Goal: Task Accomplishment & Management: Manage account settings

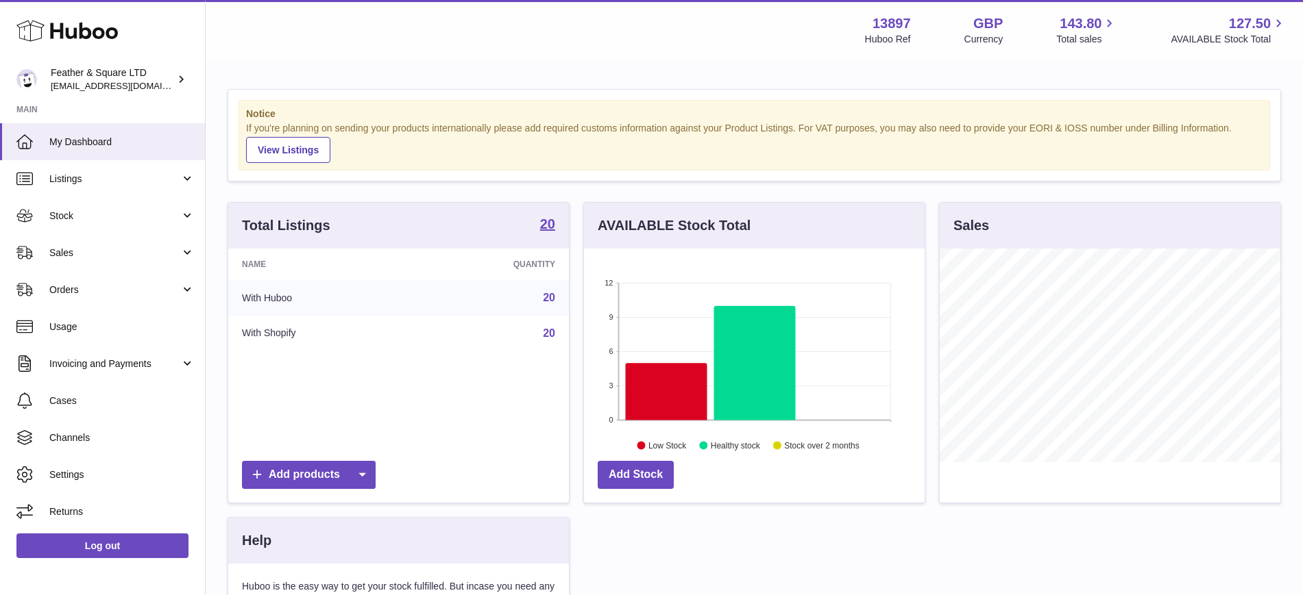
scroll to position [214, 341]
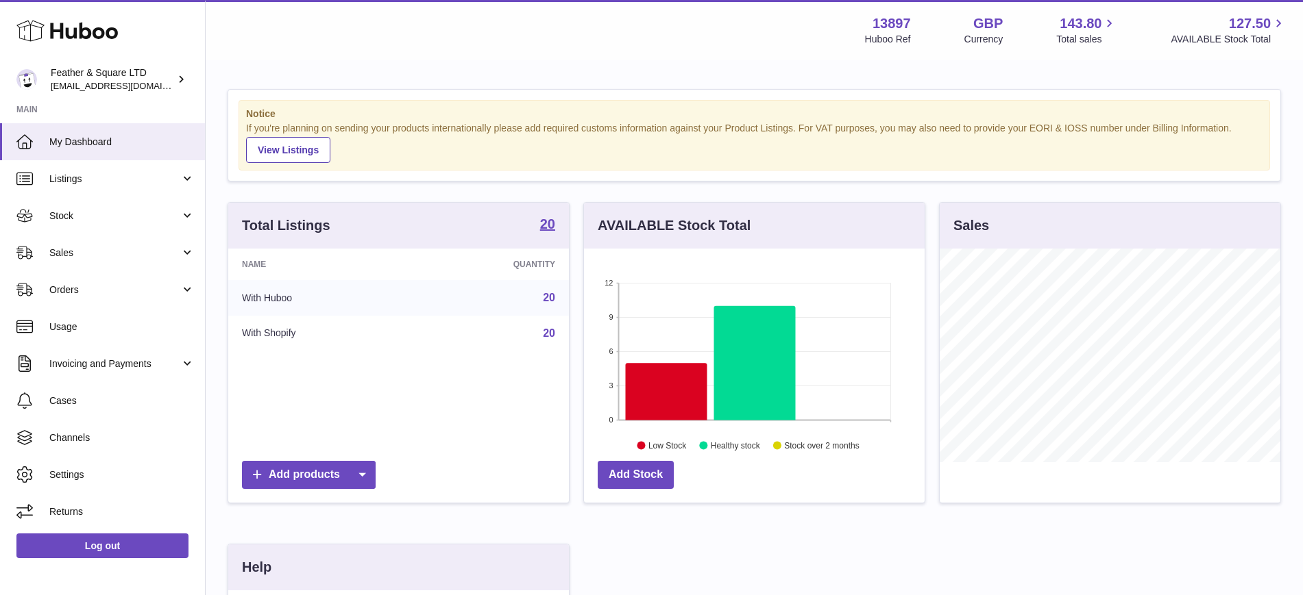
click at [56, 264] on link "Sales" at bounding box center [102, 252] width 205 height 37
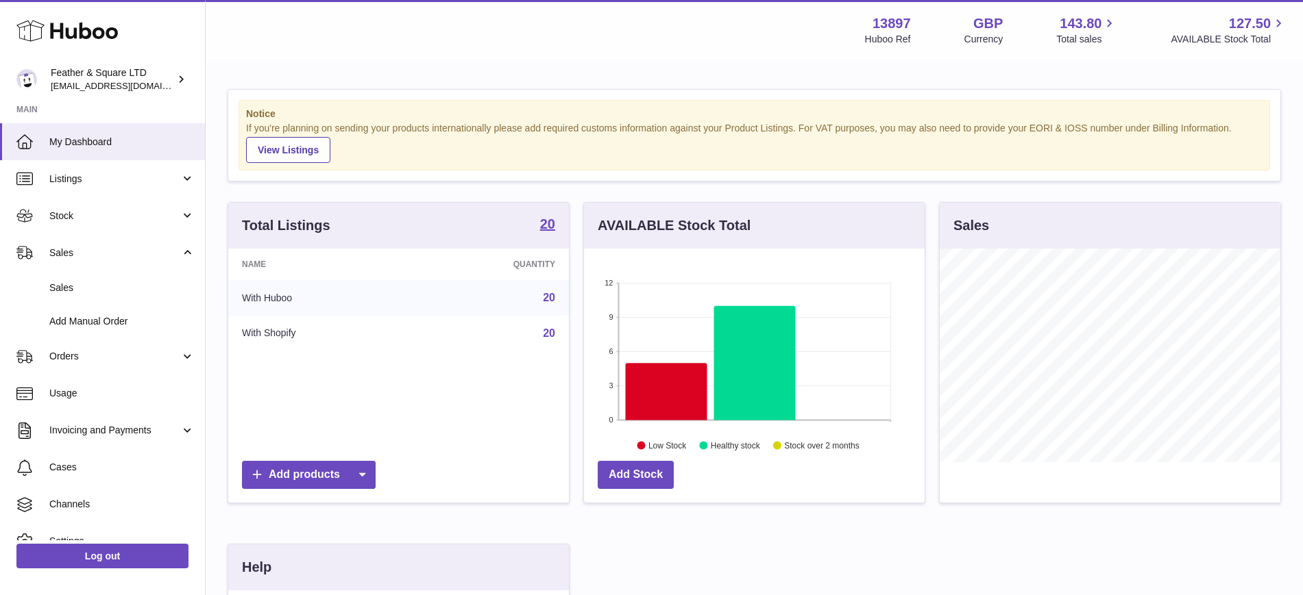
click at [62, 280] on link "Sales" at bounding box center [102, 288] width 205 height 34
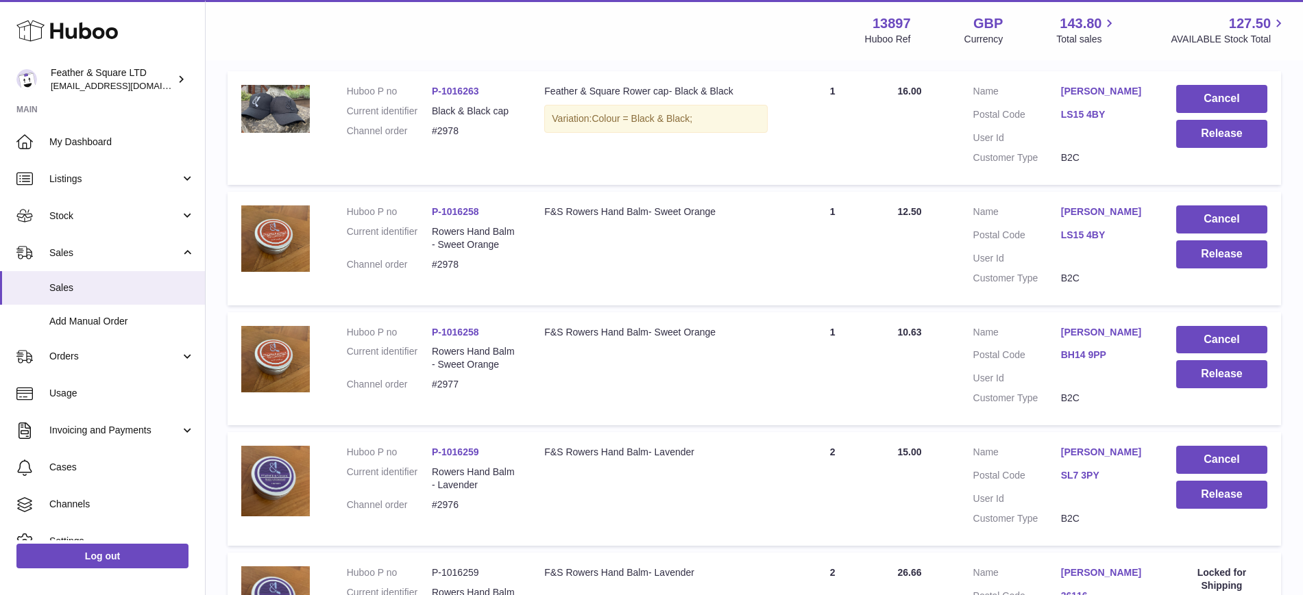
scroll to position [273, 0]
click at [1231, 462] on button "Cancel" at bounding box center [1221, 459] width 91 height 28
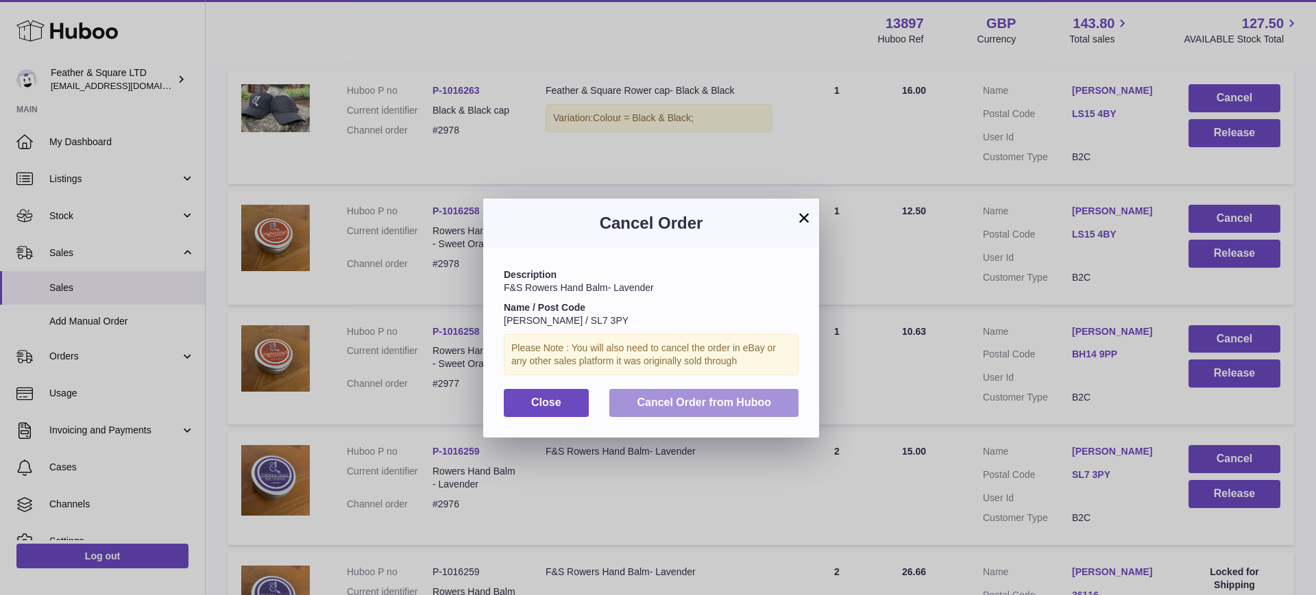
click at [724, 408] on span "Cancel Order from Huboo" at bounding box center [704, 403] width 134 height 12
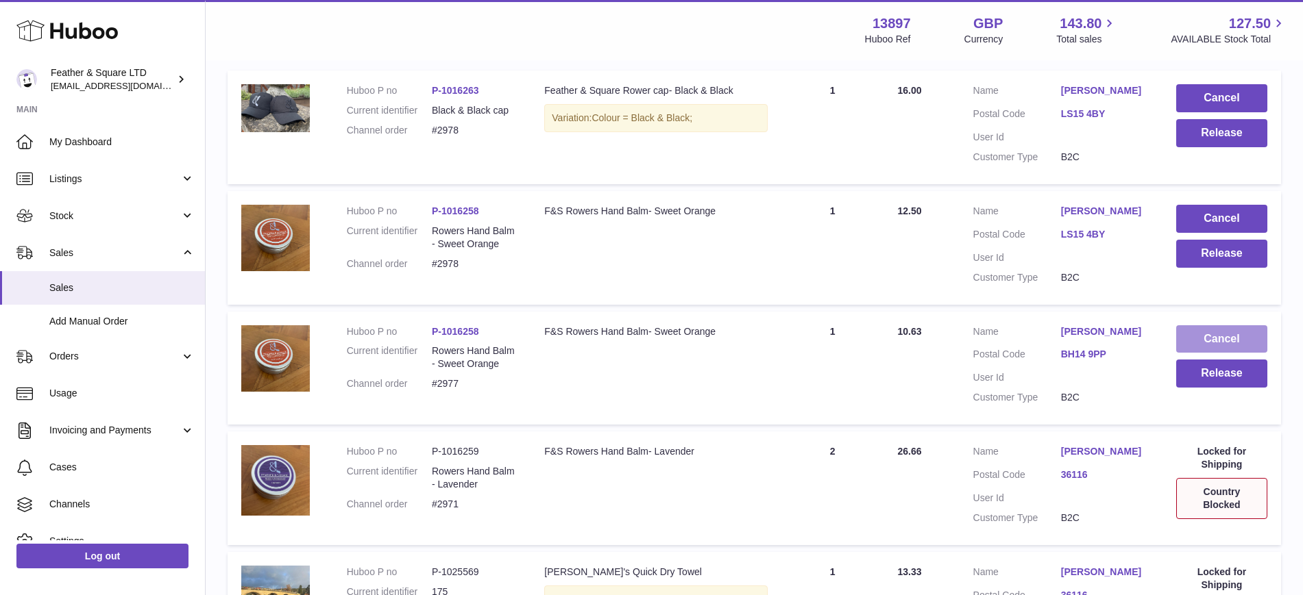
click at [1232, 332] on button "Cancel" at bounding box center [1221, 339] width 91 height 28
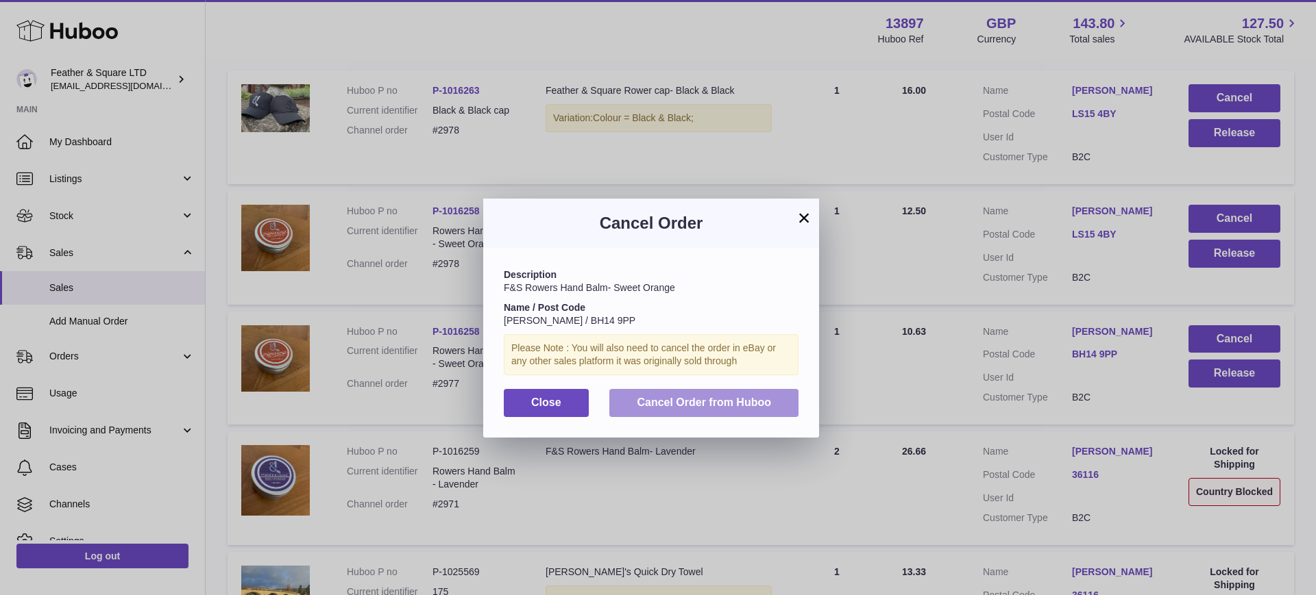
click at [773, 398] on button "Cancel Order from Huboo" at bounding box center [703, 403] width 189 height 28
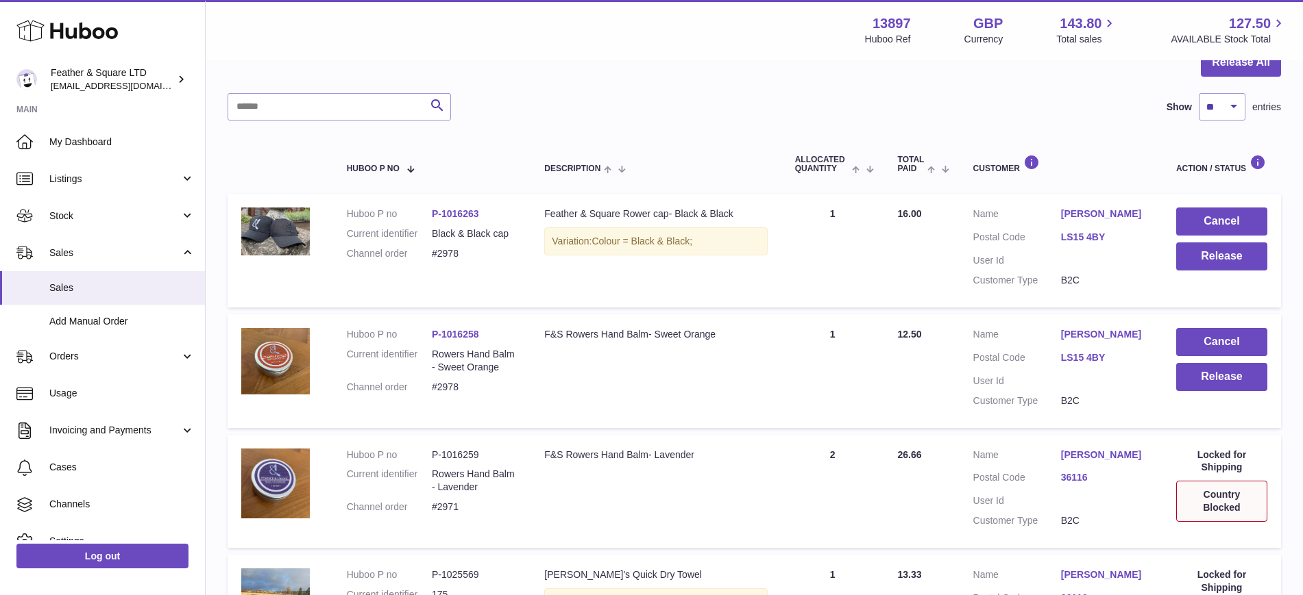
scroll to position [141, 0]
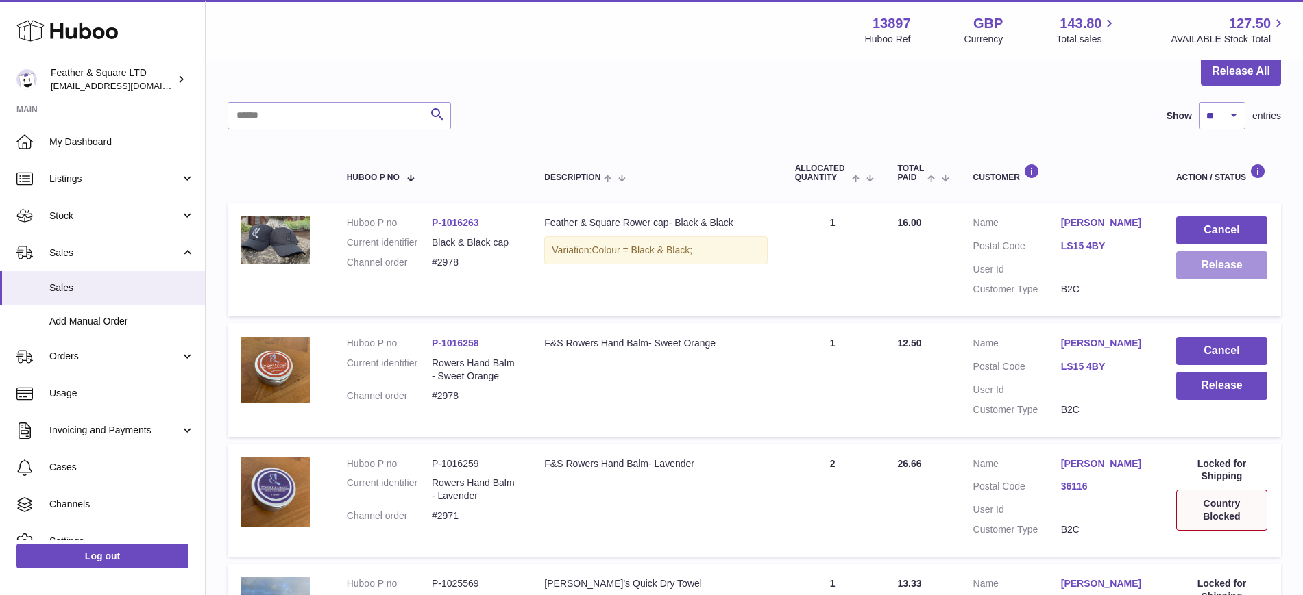
click at [1203, 267] on button "Release" at bounding box center [1221, 265] width 91 height 28
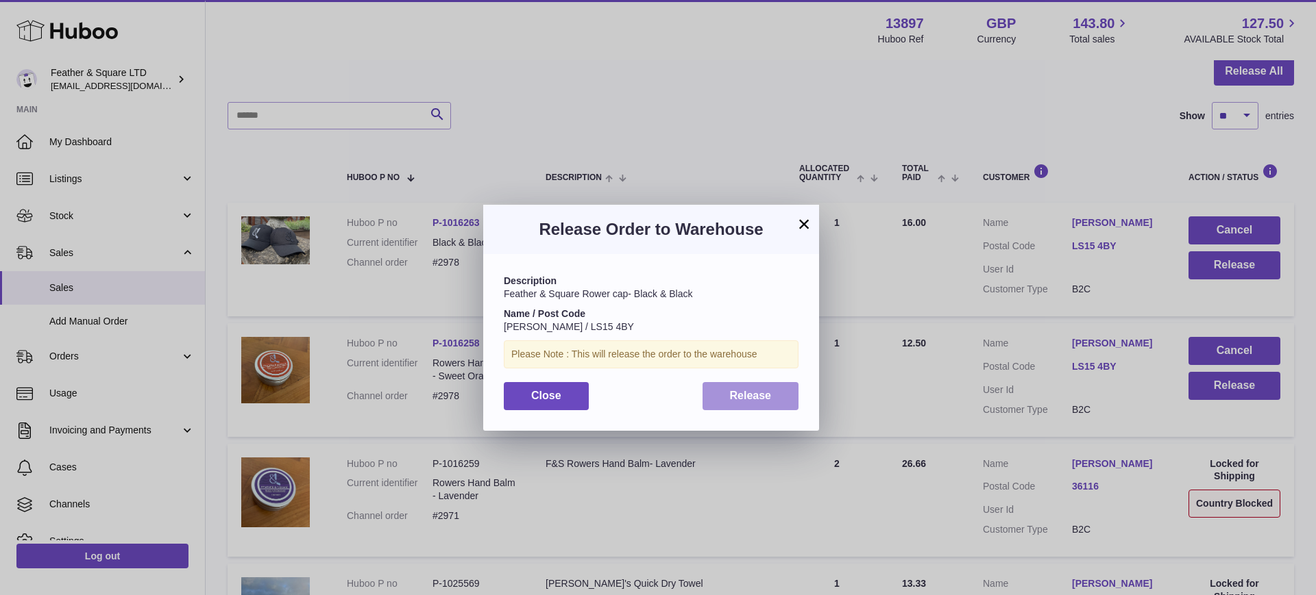
click at [764, 397] on span "Release" at bounding box center [751, 396] width 42 height 12
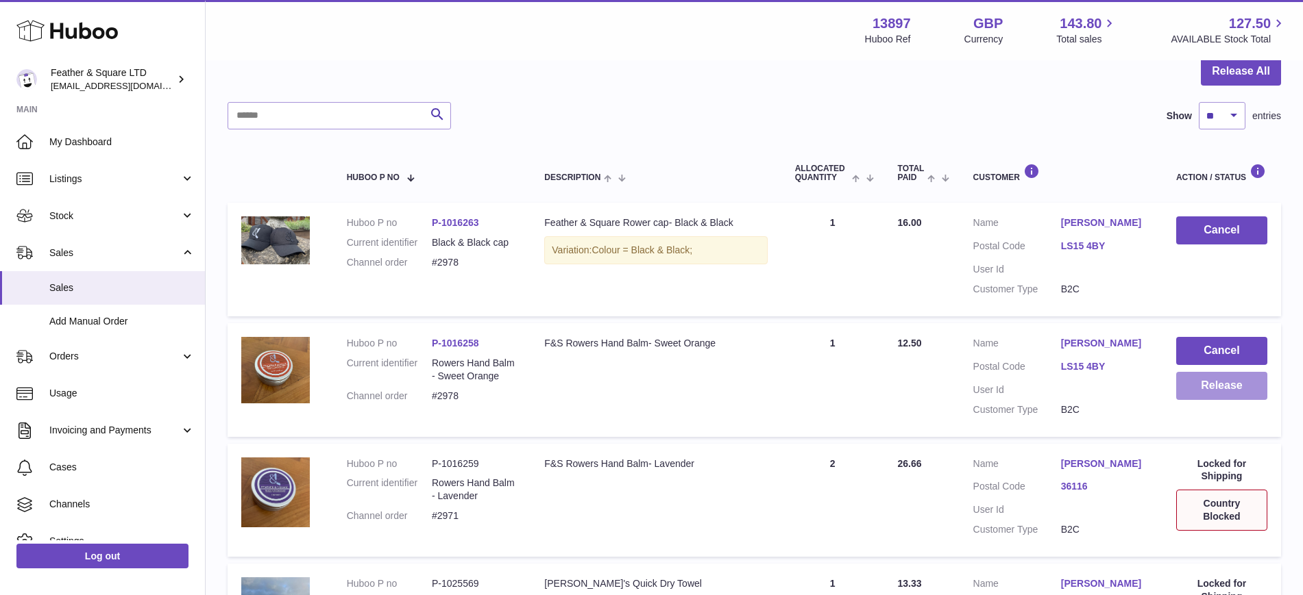
click at [1198, 382] on button "Release" at bounding box center [1221, 386] width 91 height 28
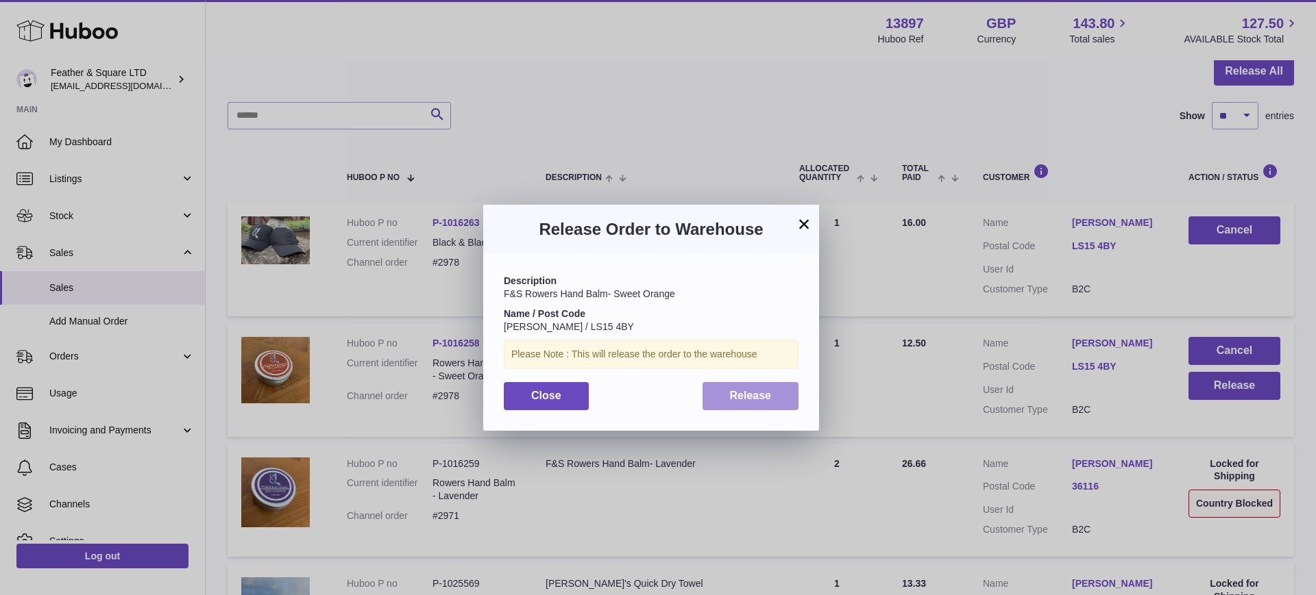
click at [749, 391] on span "Release" at bounding box center [751, 396] width 42 height 12
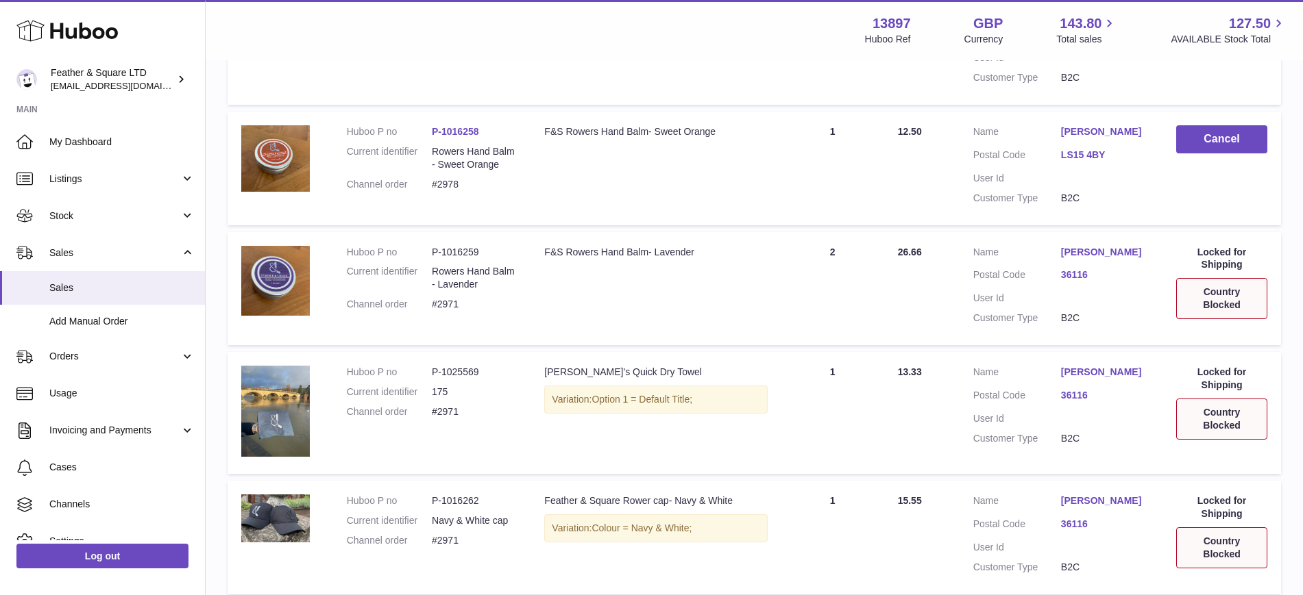
scroll to position [355, 0]
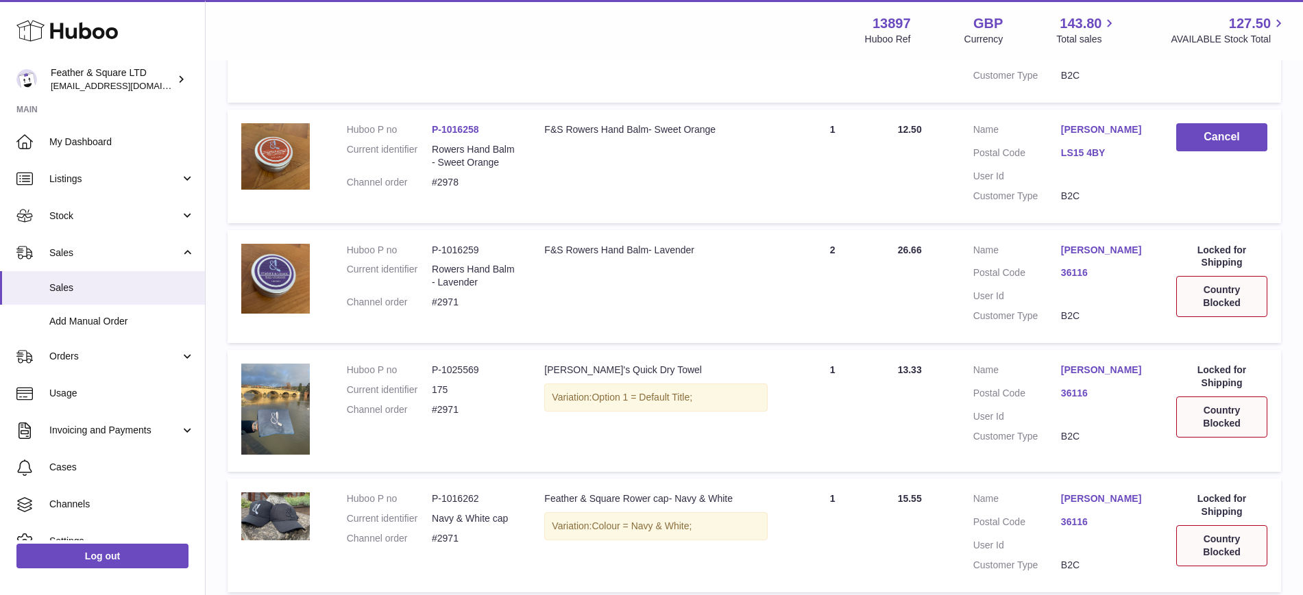
click at [1215, 299] on div "Country Blocked" at bounding box center [1221, 296] width 91 height 41
